Goal: Use online tool/utility: Use online tool/utility

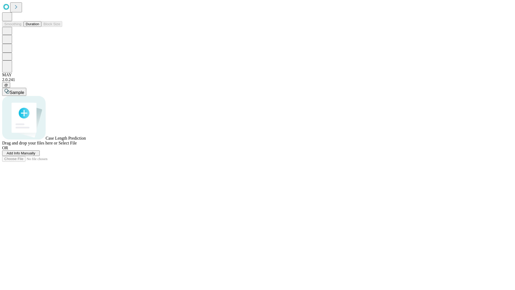
click at [39, 27] on button "Duration" at bounding box center [33, 24] width 18 height 6
click at [77, 145] on span "Select File" at bounding box center [67, 142] width 18 height 5
